Goal: Task Accomplishment & Management: Manage account settings

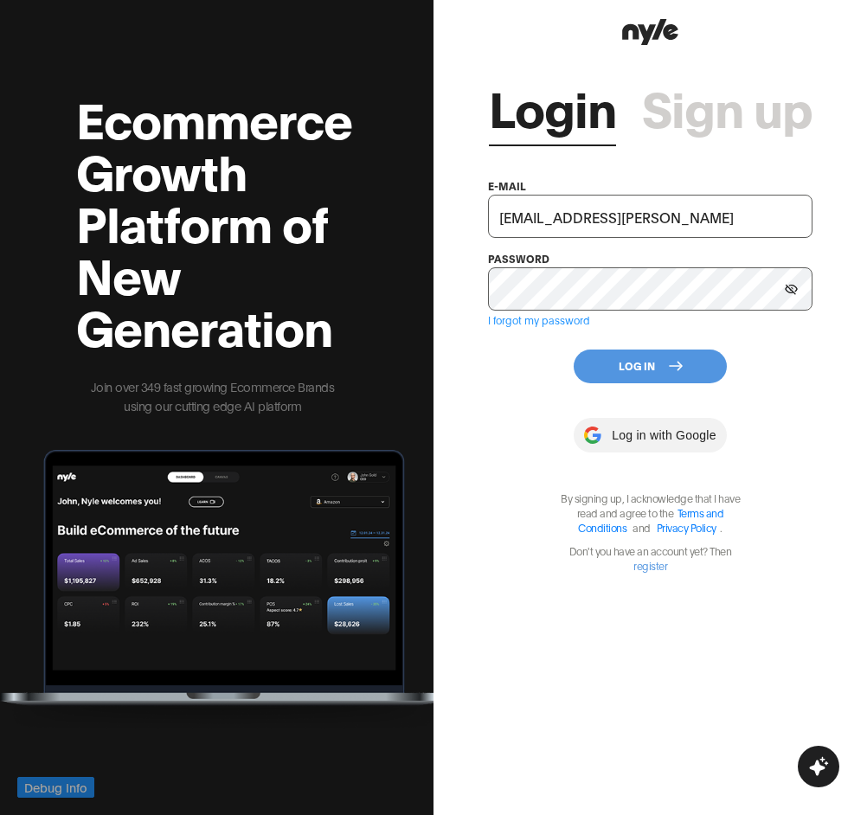
click at [638, 361] on button "Log In" at bounding box center [650, 367] width 153 height 34
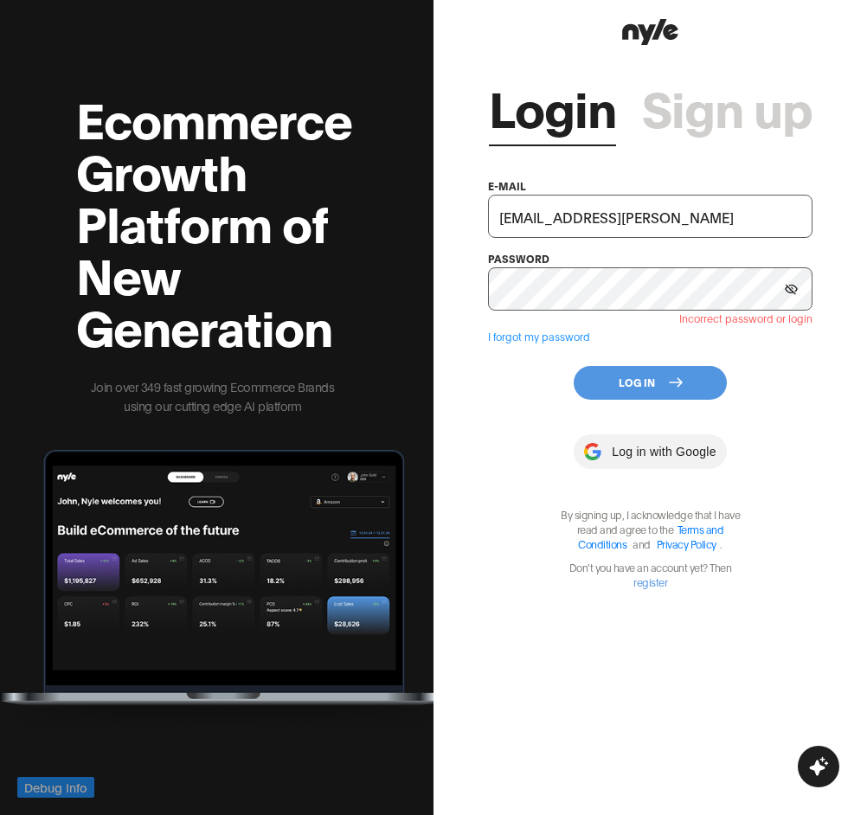
click at [690, 215] on input "[EMAIL_ADDRESS][PERSON_NAME]" at bounding box center [650, 216] width 324 height 43
type input "[EMAIL_ADDRESS][PERSON_NAME]"
click at [677, 222] on input "[EMAIL_ADDRESS][PERSON_NAME]" at bounding box center [650, 216] width 324 height 43
click at [648, 220] on input "[EMAIL_ADDRESS][PERSON_NAME]" at bounding box center [650, 216] width 324 height 43
drag, startPoint x: 464, startPoint y: 408, endPoint x: 473, endPoint y: 410, distance: 9.7
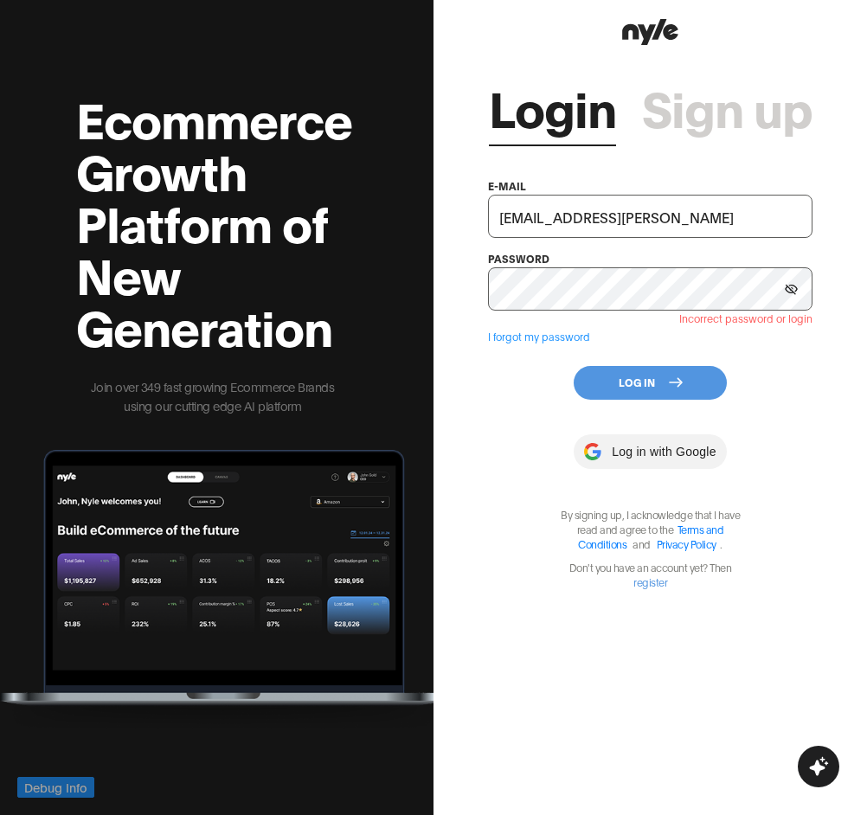
click at [464, 410] on div "Login Sign up e-mail [EMAIL_ADDRESS][PERSON_NAME] password Incorrect password o…" at bounding box center [649, 407] width 433 height 815
click at [665, 378] on button "Log In" at bounding box center [650, 383] width 153 height 34
